Goal: Information Seeking & Learning: Find specific fact

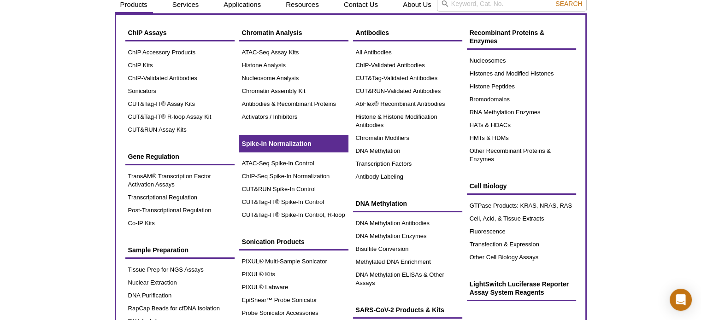
scroll to position [92, 0]
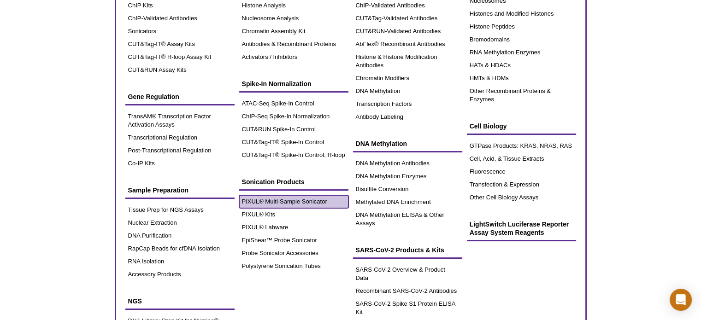
click at [293, 203] on link "PIXUL® Multi-Sample Sonicator" at bounding box center [293, 201] width 109 height 13
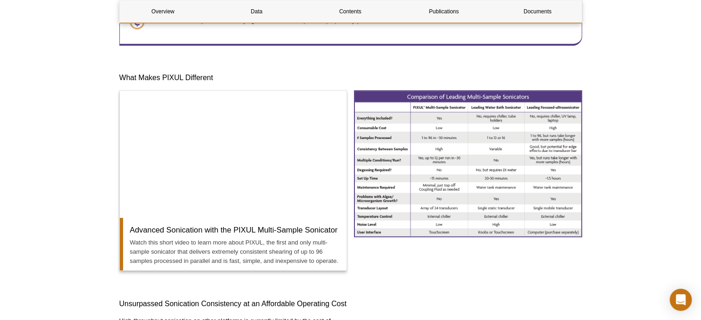
scroll to position [645, 0]
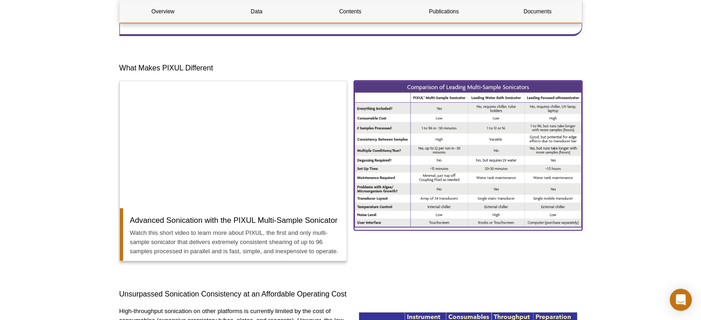
click at [531, 156] on img at bounding box center [468, 154] width 228 height 147
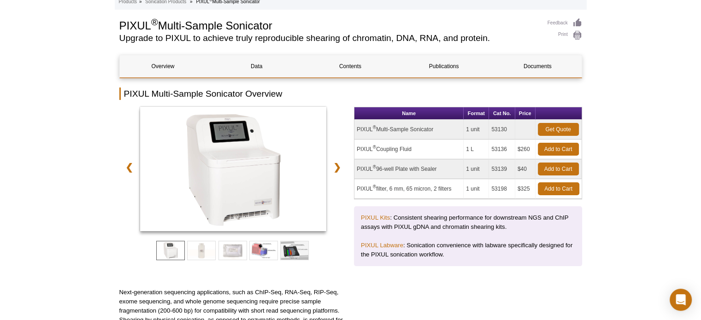
scroll to position [92, 0]
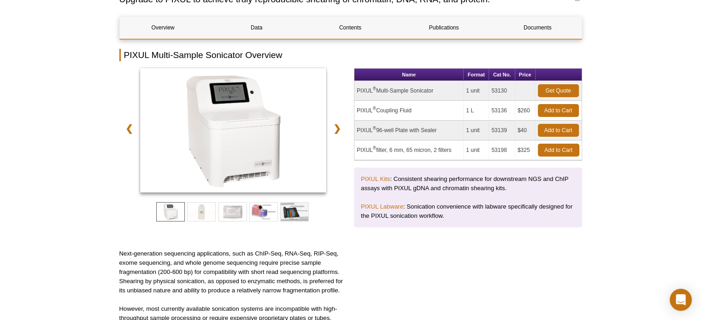
drag, startPoint x: 509, startPoint y: 90, endPoint x: 491, endPoint y: 90, distance: 18.0
click at [491, 90] on td "53130" at bounding box center [502, 91] width 26 height 20
copy td "53130"
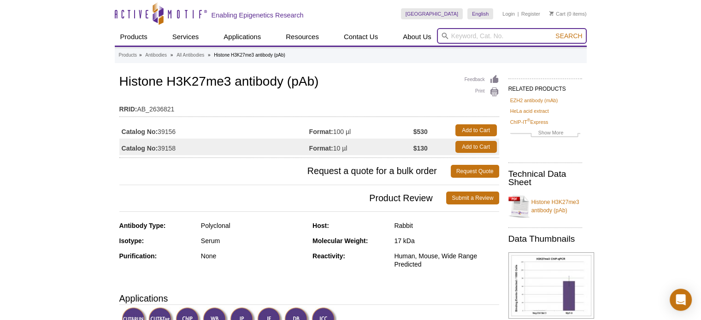
click at [522, 38] on input "search" at bounding box center [512, 36] width 150 height 16
type input "androgen receptor"
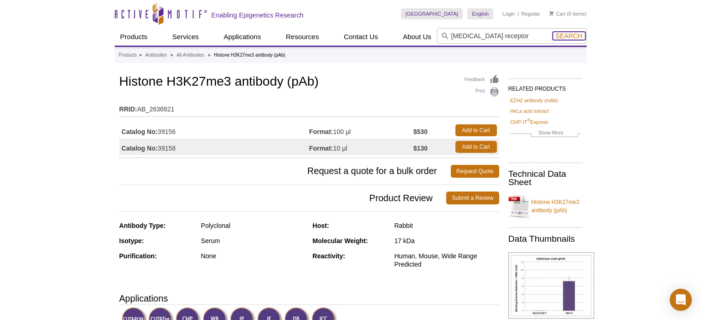
click at [560, 35] on span "Search" at bounding box center [569, 35] width 27 height 7
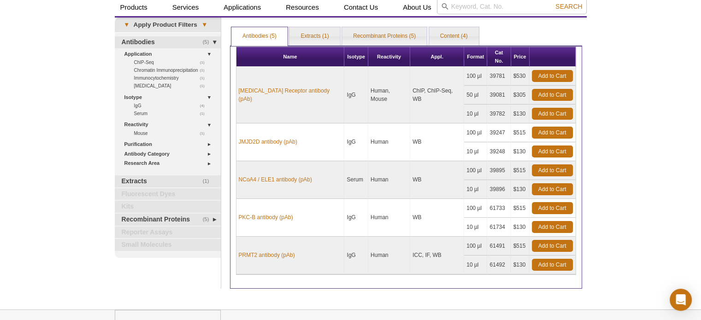
scroll to position [46, 0]
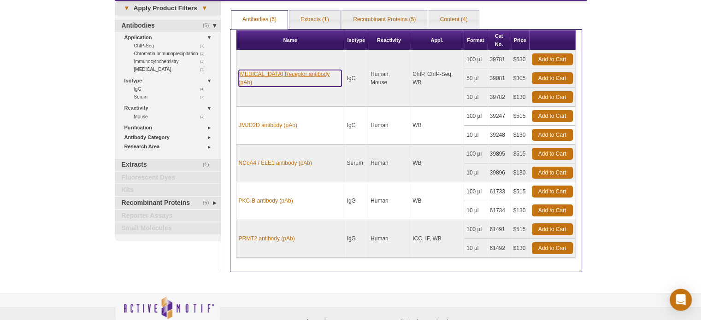
click at [309, 70] on link "Androgen Receptor antibody (pAb)" at bounding box center [290, 78] width 103 height 17
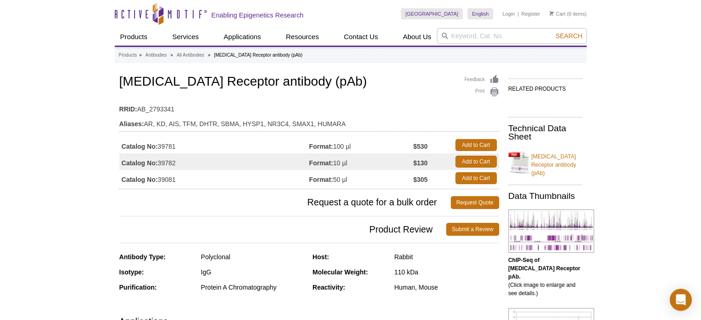
drag, startPoint x: 177, startPoint y: 147, endPoint x: 160, endPoint y: 150, distance: 17.8
click at [160, 150] on td "Catalog No: 39781" at bounding box center [214, 145] width 190 height 17
copy td "39781"
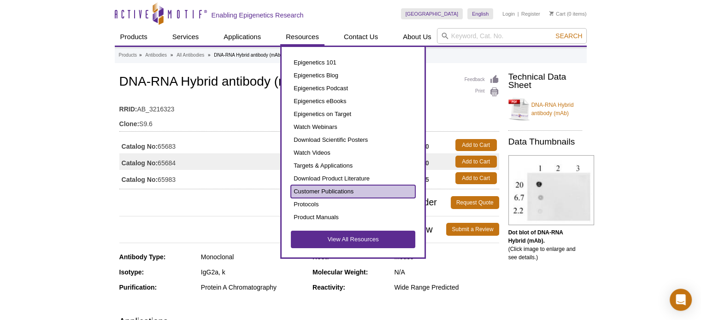
click at [333, 187] on link "Customer Publications" at bounding box center [353, 191] width 124 height 13
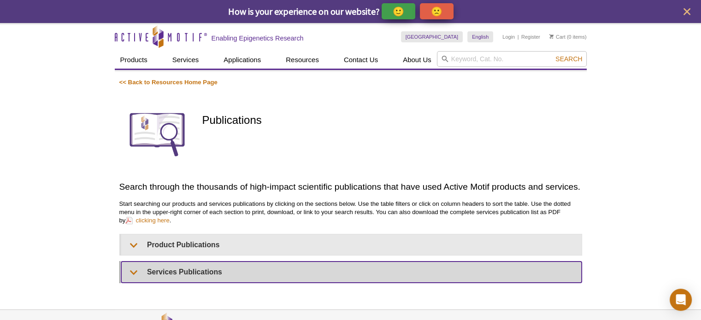
click at [133, 270] on summary "Services Publications" at bounding box center [351, 272] width 461 height 21
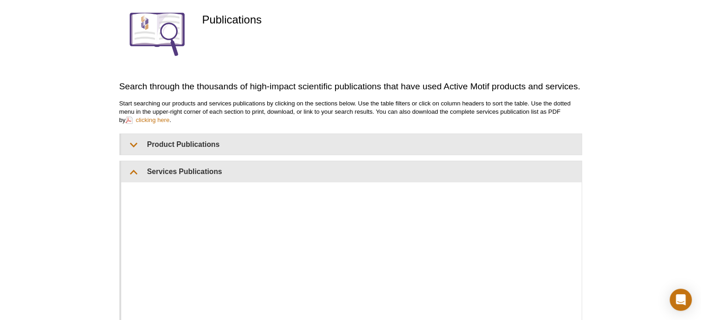
scroll to position [92, 0]
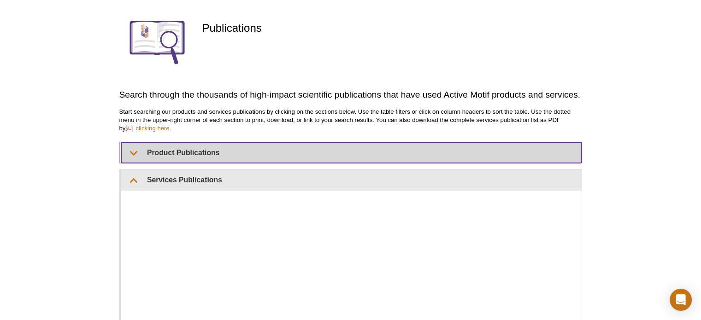
click at [132, 151] on summary "Product Publications" at bounding box center [351, 152] width 461 height 21
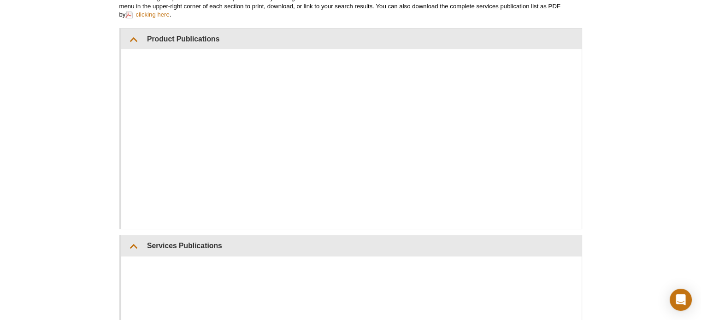
scroll to position [231, 0]
